Goal: Book appointment/travel/reservation

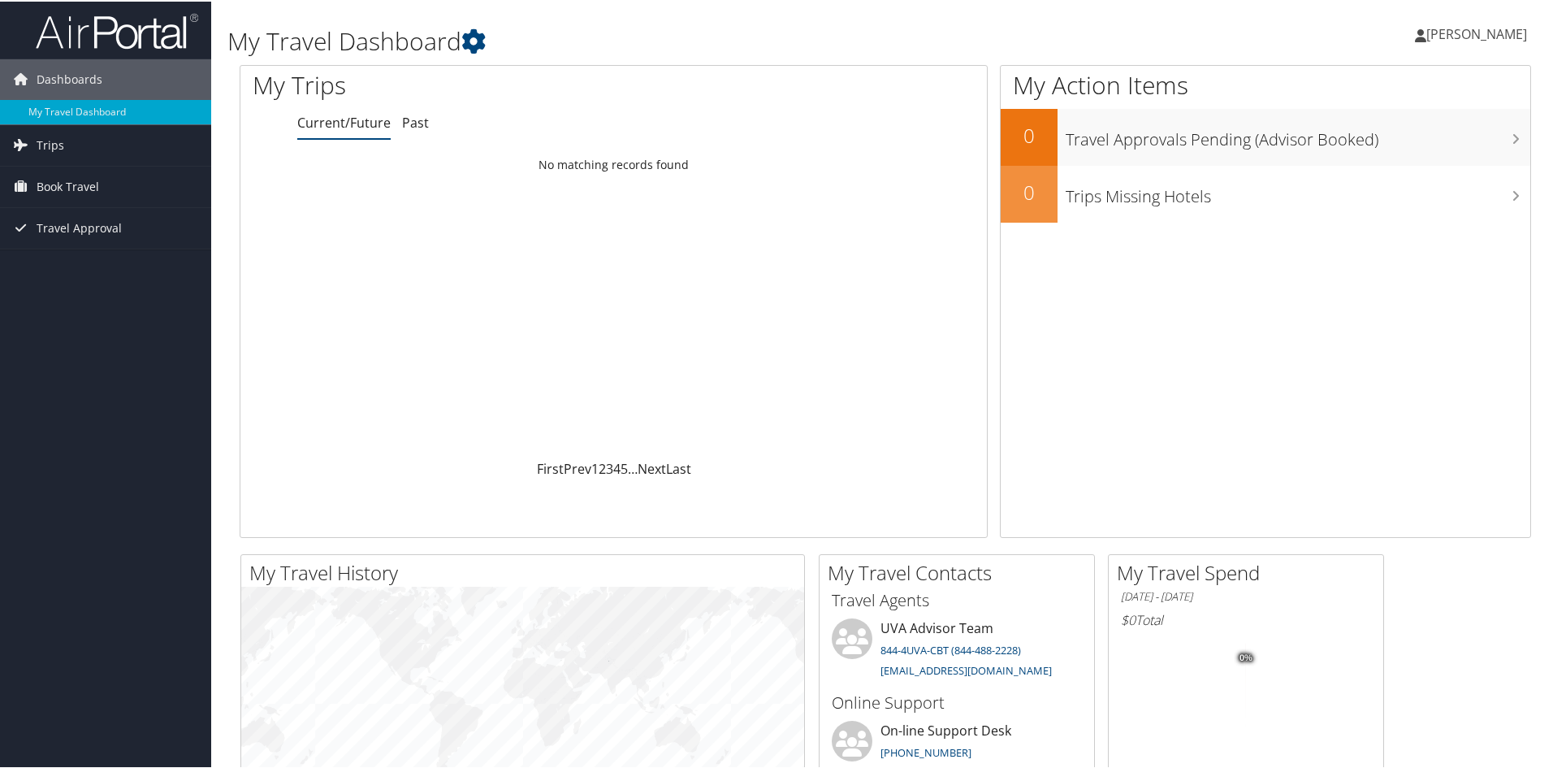
click at [1478, 32] on span "[PERSON_NAME]" at bounding box center [1476, 33] width 101 height 18
click at [68, 188] on span "Book Travel" at bounding box center [68, 185] width 63 height 41
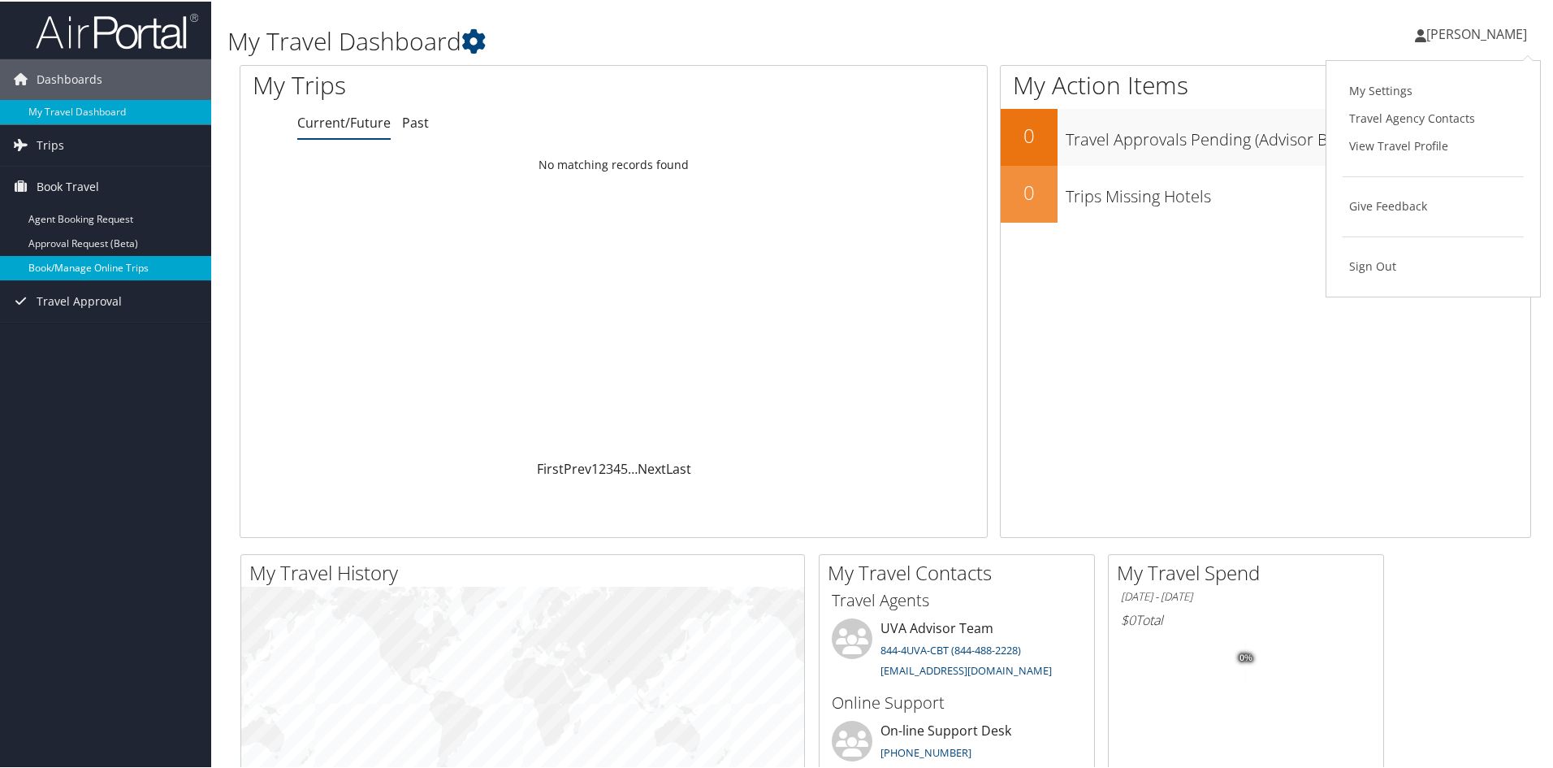
click at [65, 261] on link "Book/Manage Online Trips" at bounding box center [105, 266] width 211 height 24
